Goal: Obtain resource: Obtain resource

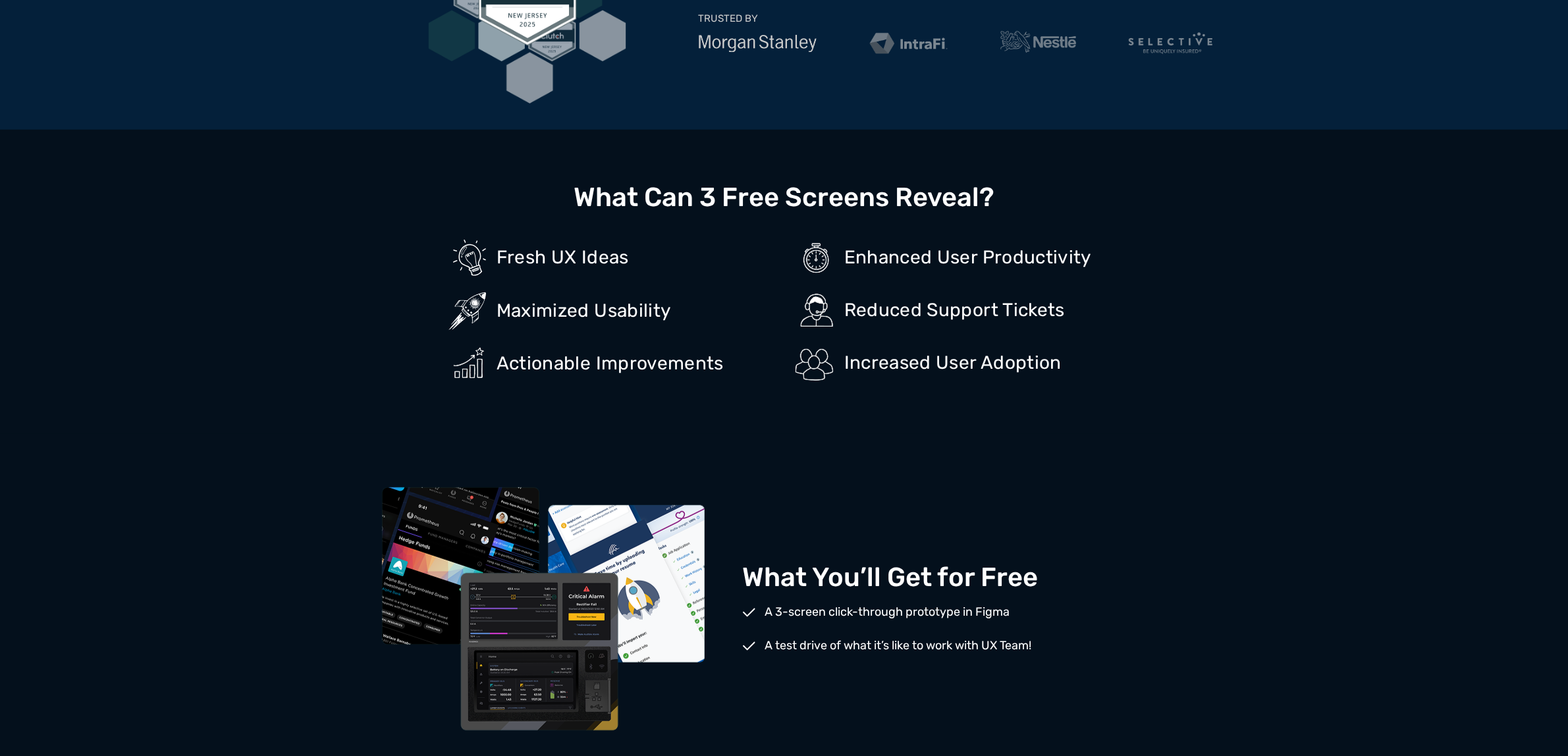
scroll to position [906, 0]
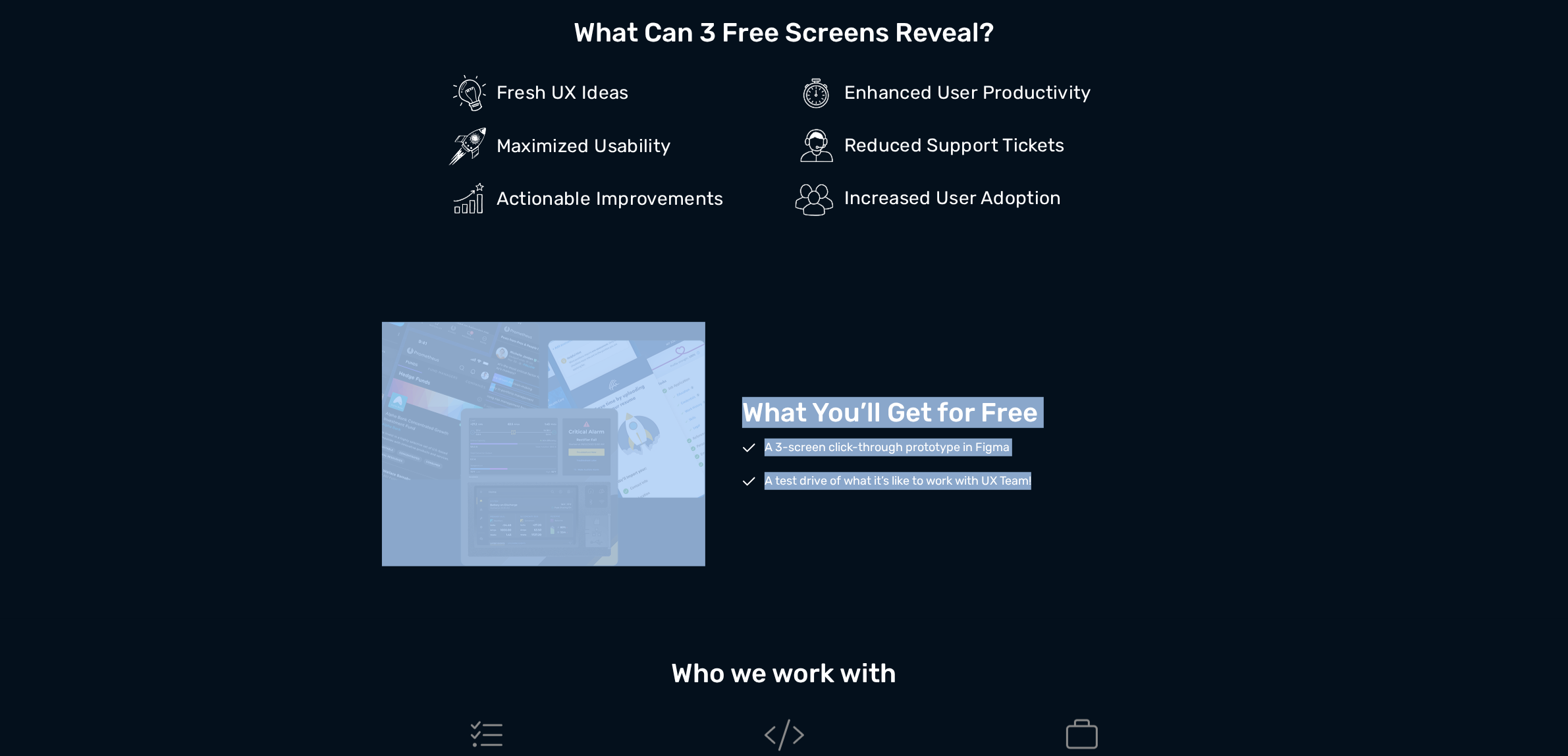
drag, startPoint x: 191, startPoint y: 416, endPoint x: 1497, endPoint y: 577, distance: 1315.9
click at [1509, 575] on div "What You’ll Get for Free A 3-screen click-through prototype in Figma A test dri…" at bounding box center [784, 444] width 1568 height 350
click at [1246, 490] on div "What You’ll Get for Free A 3-screen click-through prototype in Figma A test dri…" at bounding box center [784, 444] width 1568 height 350
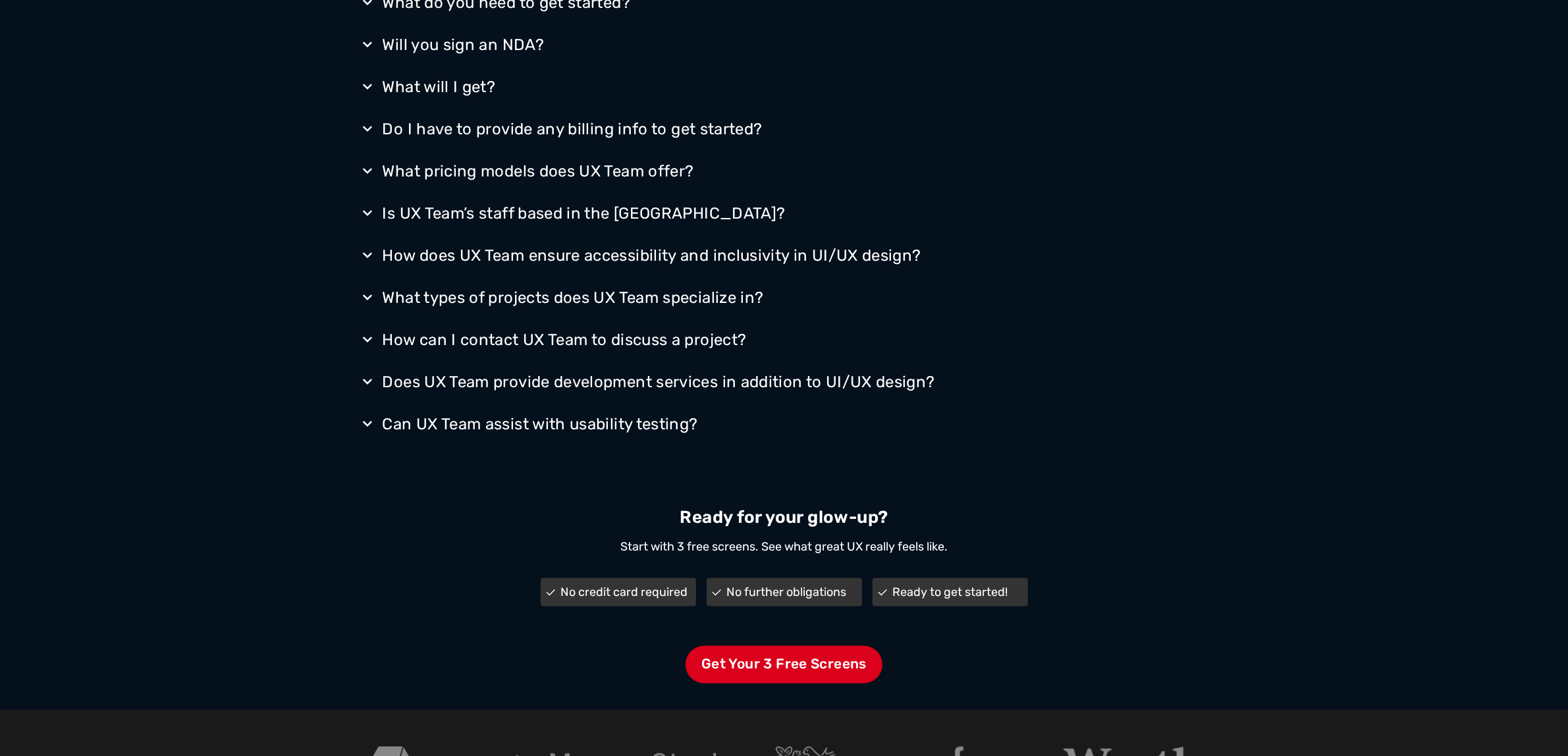
scroll to position [2608, 0]
